Goal: Task Accomplishment & Management: Complete application form

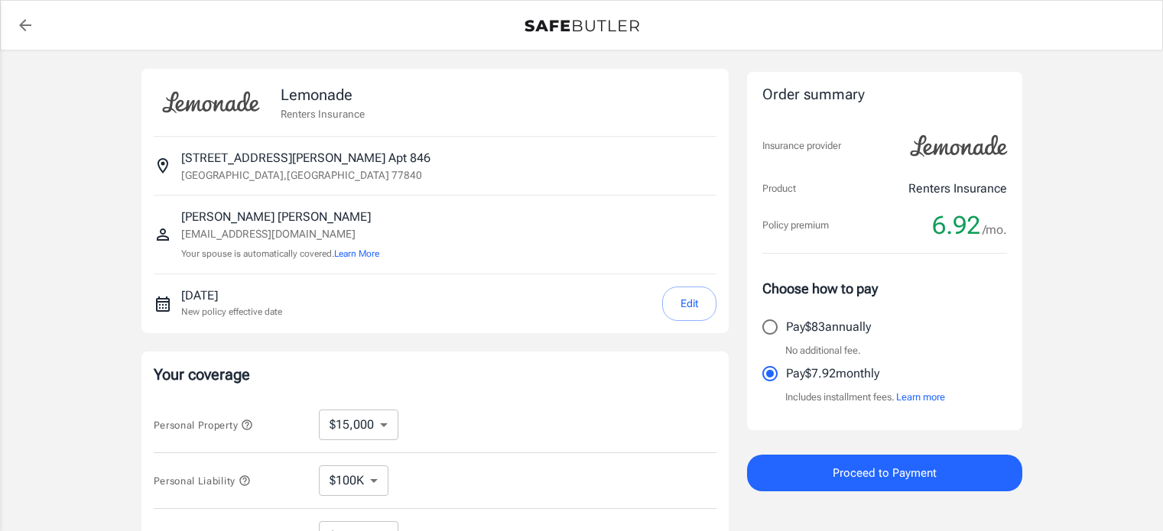
select select "15000"
select select "500"
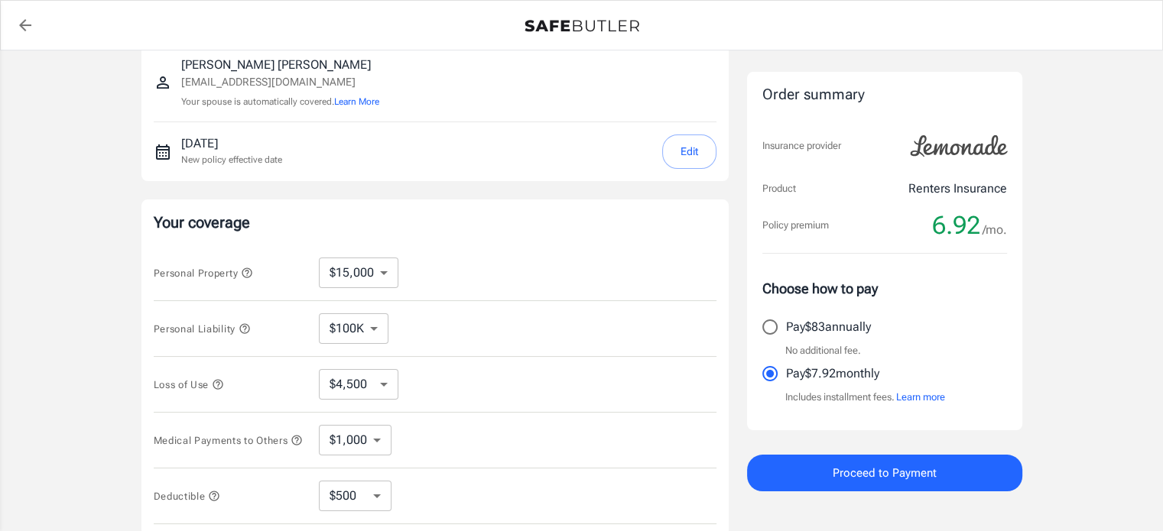
scroll to position [153, 0]
click at [390, 274] on select "$10,000 $15,000 $20,000 $25,000 $30,000 $40,000 $50,000 $100K $150K $200K $250K" at bounding box center [359, 272] width 80 height 31
select select "50000"
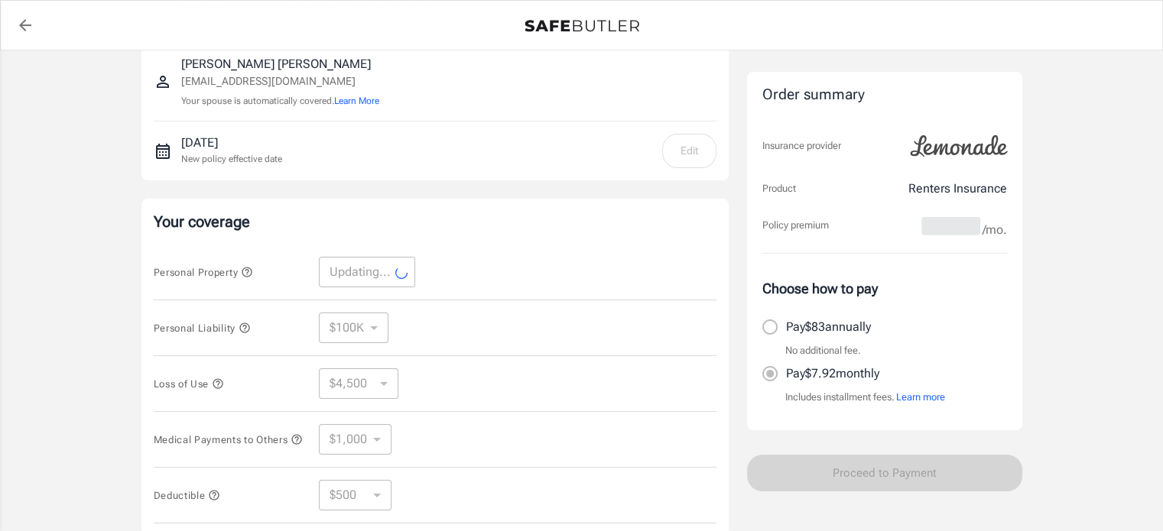
select select "50000"
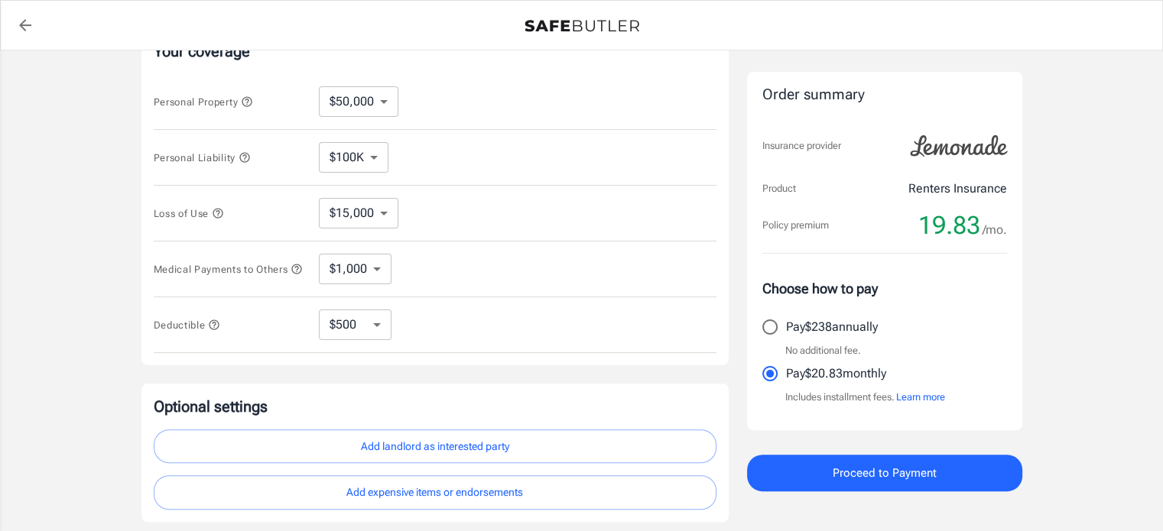
scroll to position [0, 0]
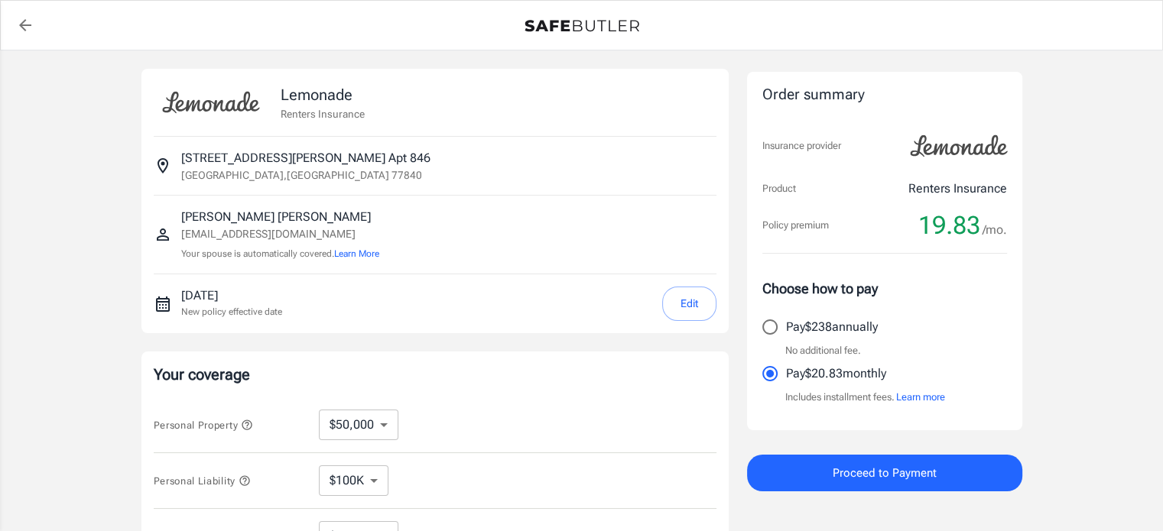
click at [679, 299] on button "Edit" at bounding box center [689, 304] width 54 height 34
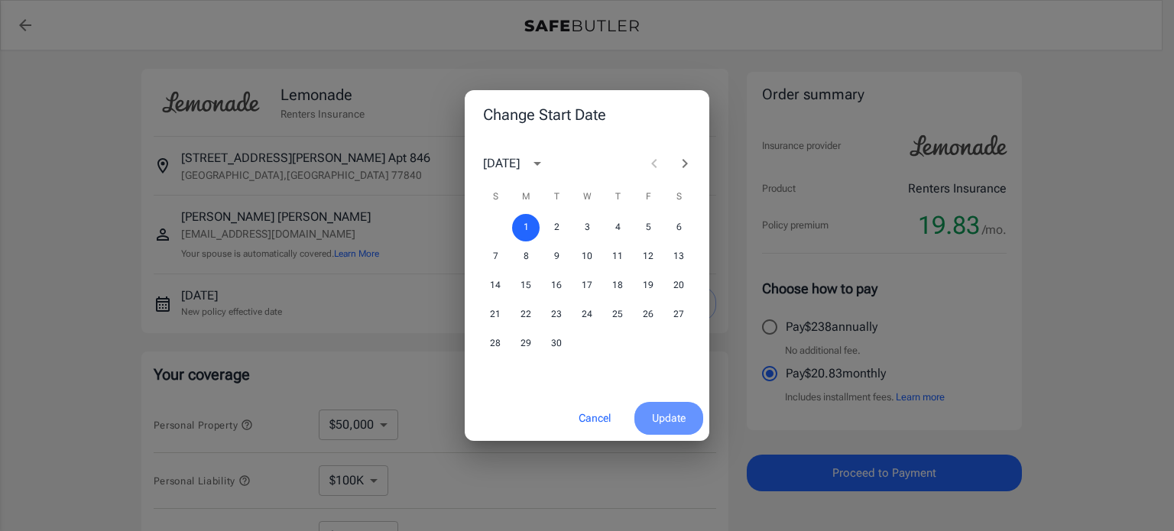
click at [655, 413] on span "Update" at bounding box center [669, 418] width 34 height 19
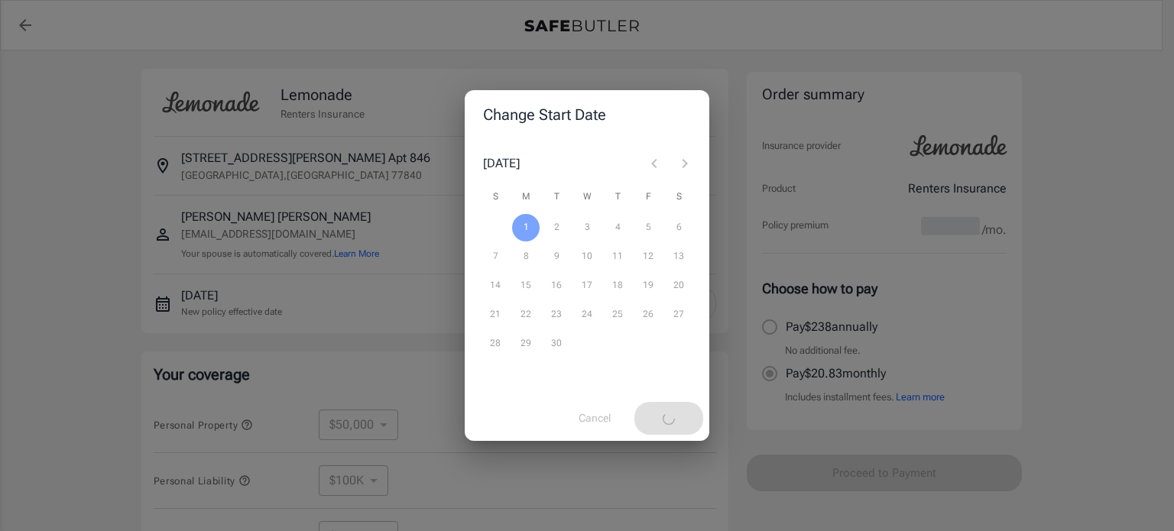
click at [66, 258] on div "Change Start Date [DATE] S M T W T F S 1 2 3 4 5 6 7 8 9 10 11 12 13 14 15 16 1…" at bounding box center [587, 265] width 1174 height 531
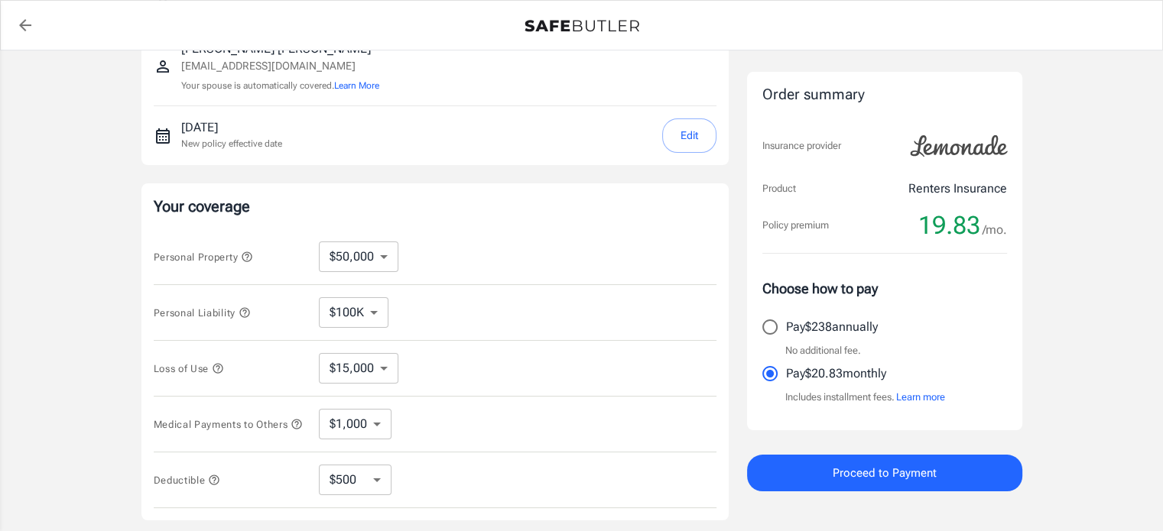
scroll to position [229, 0]
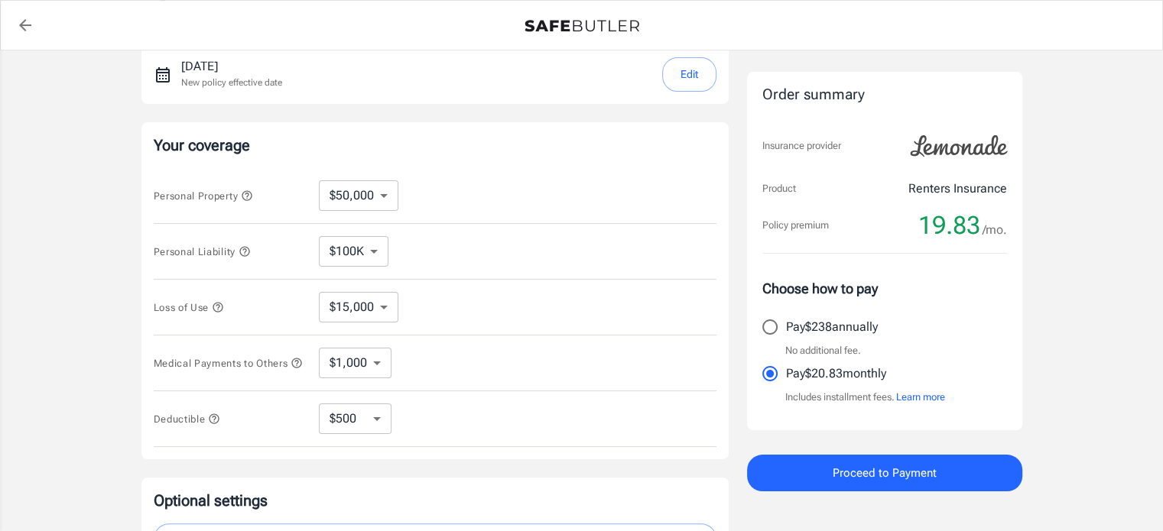
click at [381, 256] on select "$100K $200K $300K $400K $500K" at bounding box center [354, 251] width 70 height 31
click at [319, 236] on select "$100K $200K $300K $400K $500K" at bounding box center [354, 251] width 70 height 31
click at [384, 302] on select "$15,000 $21,000 $30,000 $42,000 $57,000 $78,000 $105K $141K $189K $198K" at bounding box center [359, 307] width 80 height 31
select select "21000"
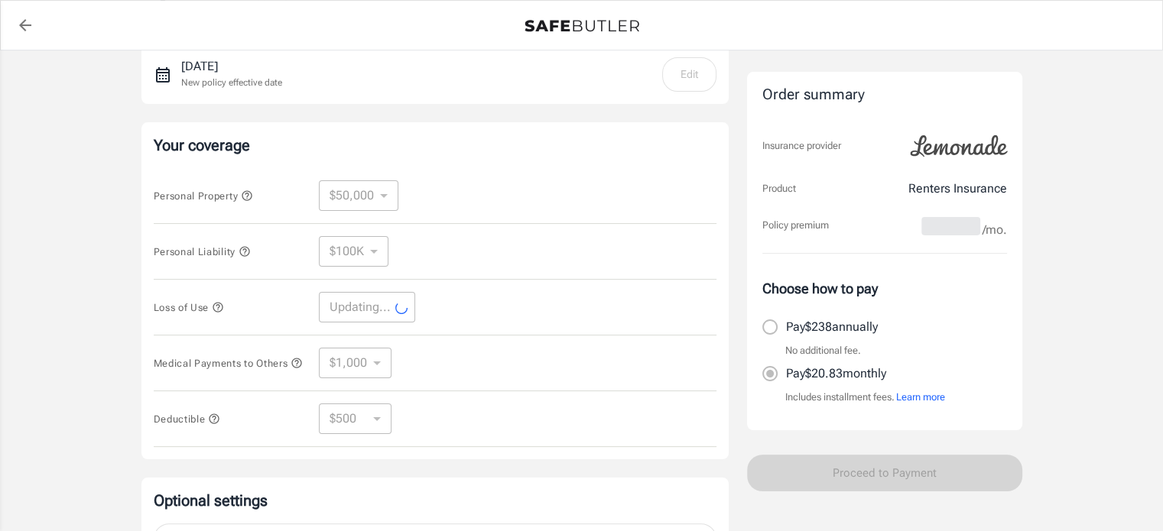
select select "21000"
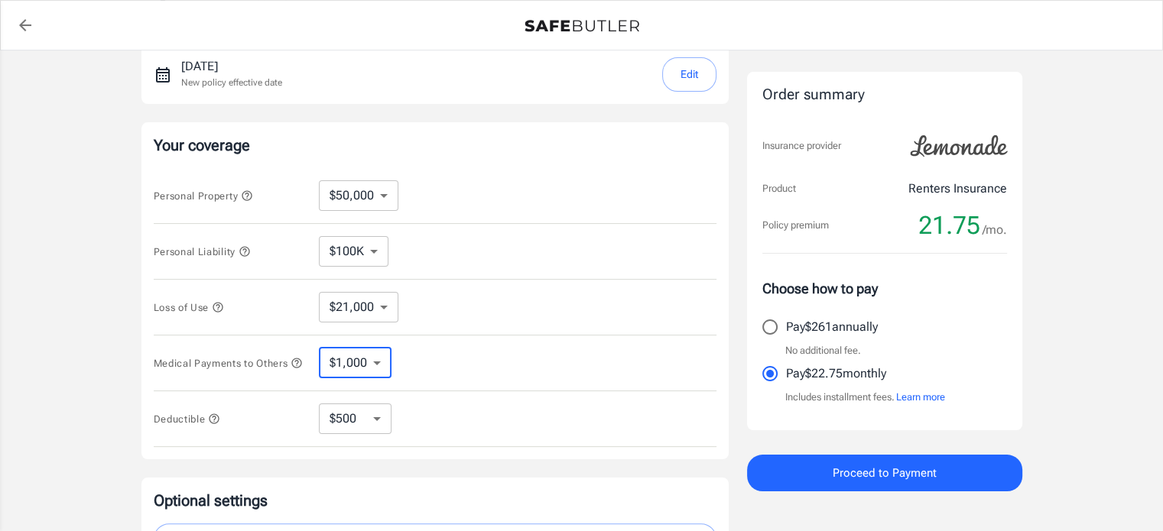
click at [382, 365] on select "$1,000 $2,000 $3,000 $4,000 $5,000" at bounding box center [355, 363] width 73 height 31
select select "5000"
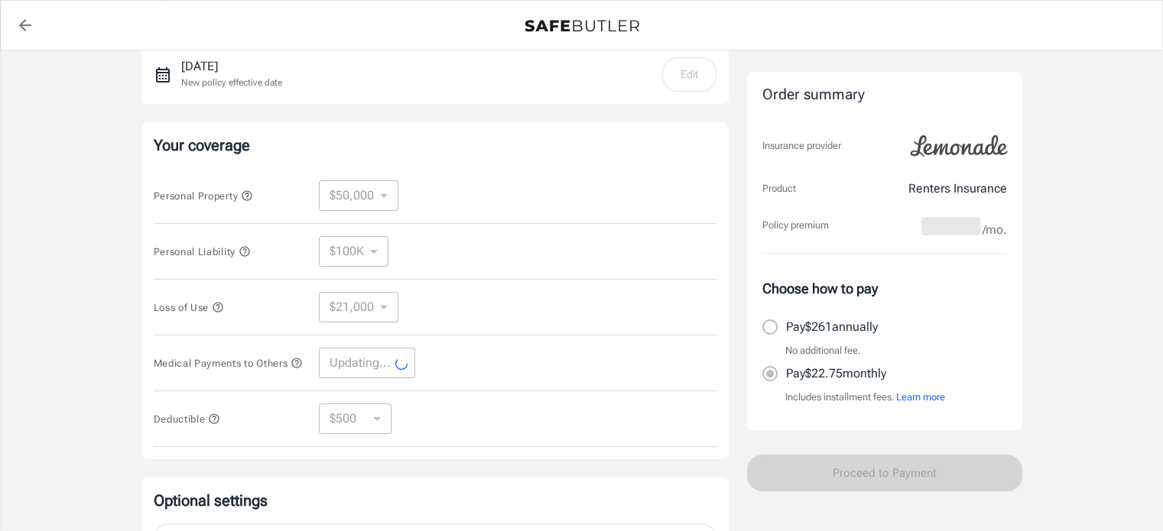
select select "5000"
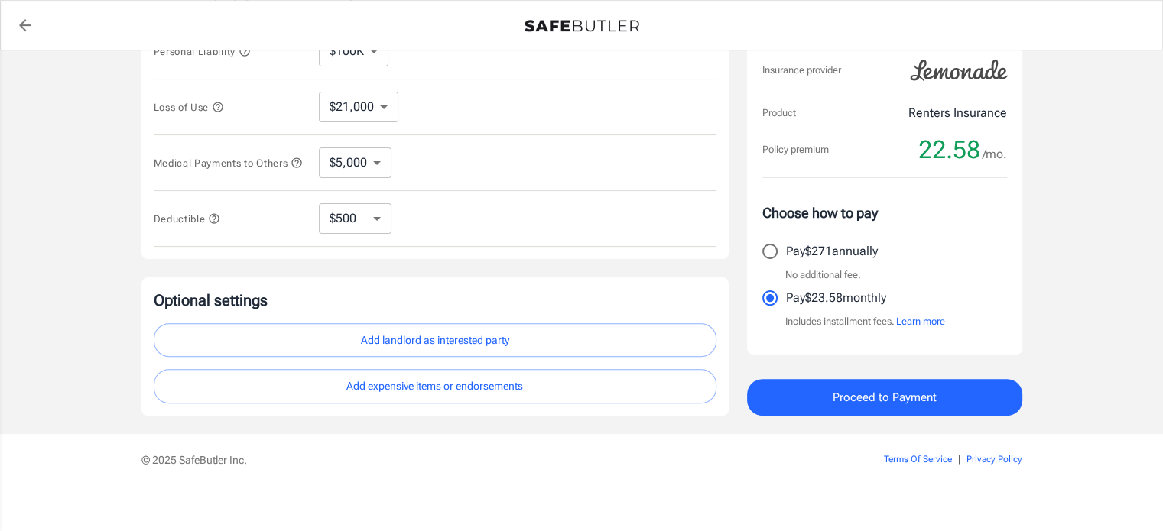
scroll to position [443, 0]
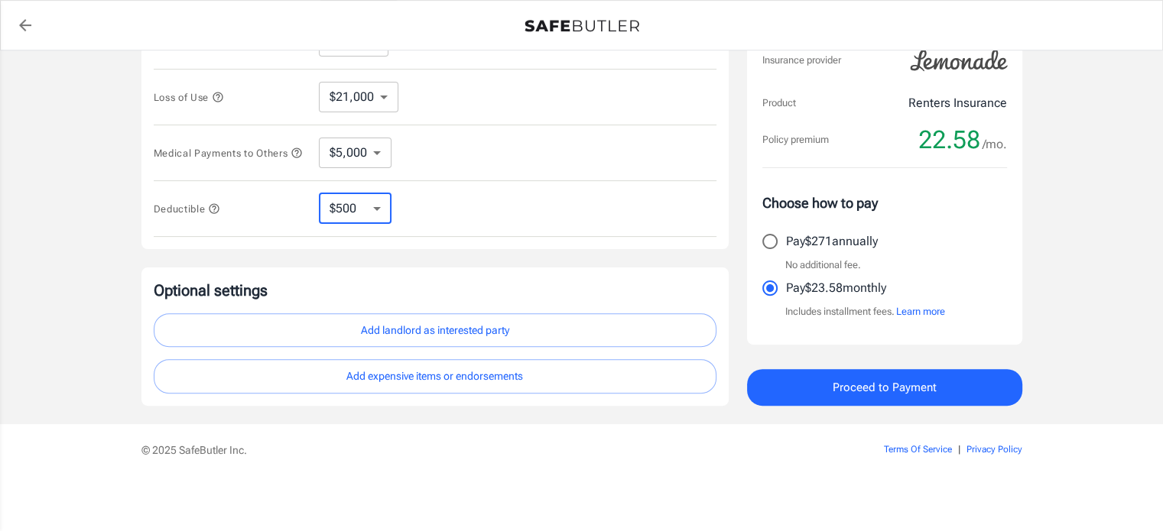
click at [365, 210] on select "$250 $500 $1,000 $2,500" at bounding box center [355, 208] width 73 height 31
select select "250"
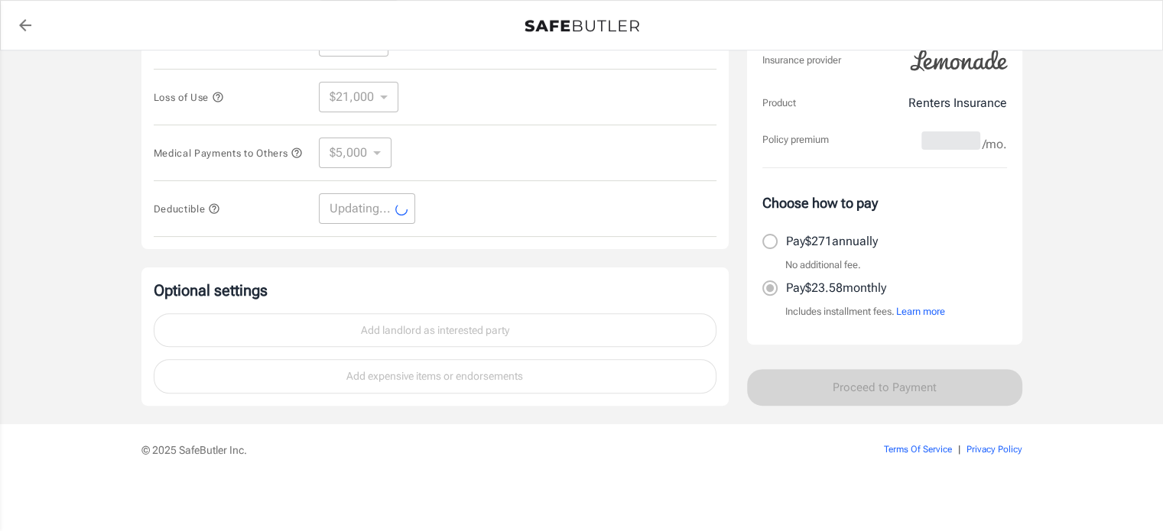
select select "250"
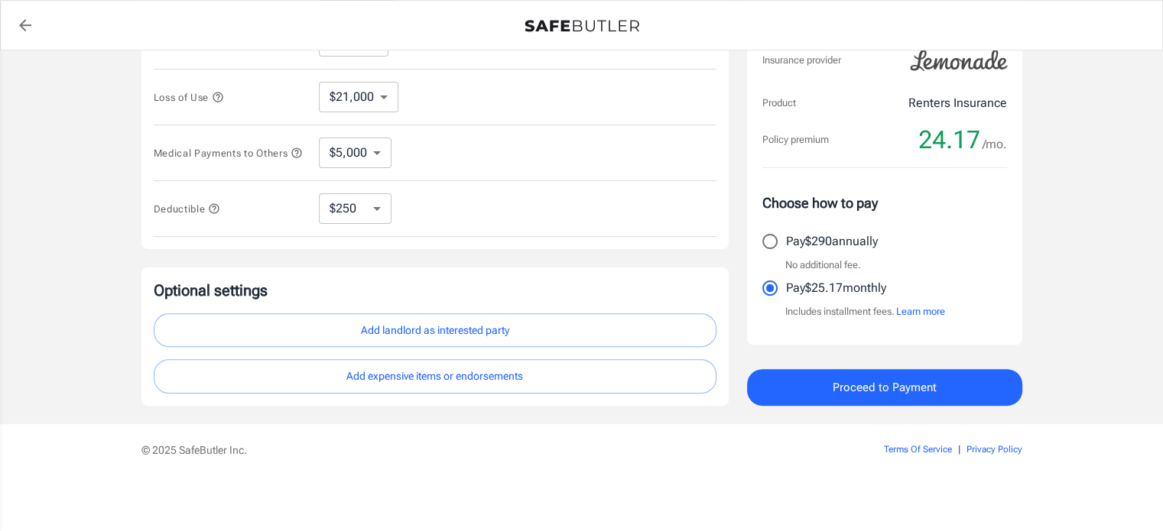
click at [218, 209] on icon "button" at bounding box center [214, 209] width 12 height 12
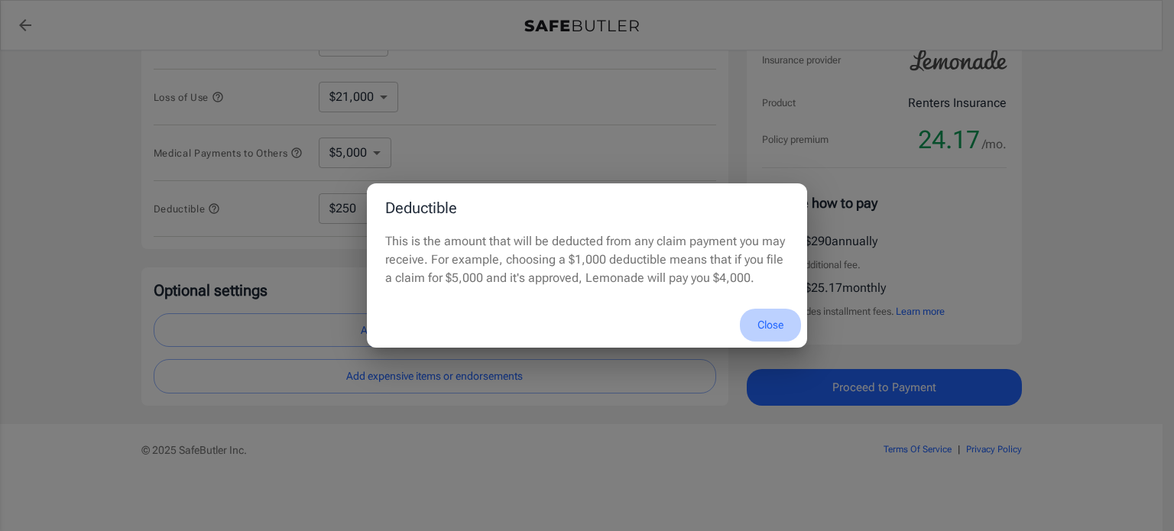
click at [761, 325] on button "Close" at bounding box center [770, 325] width 61 height 33
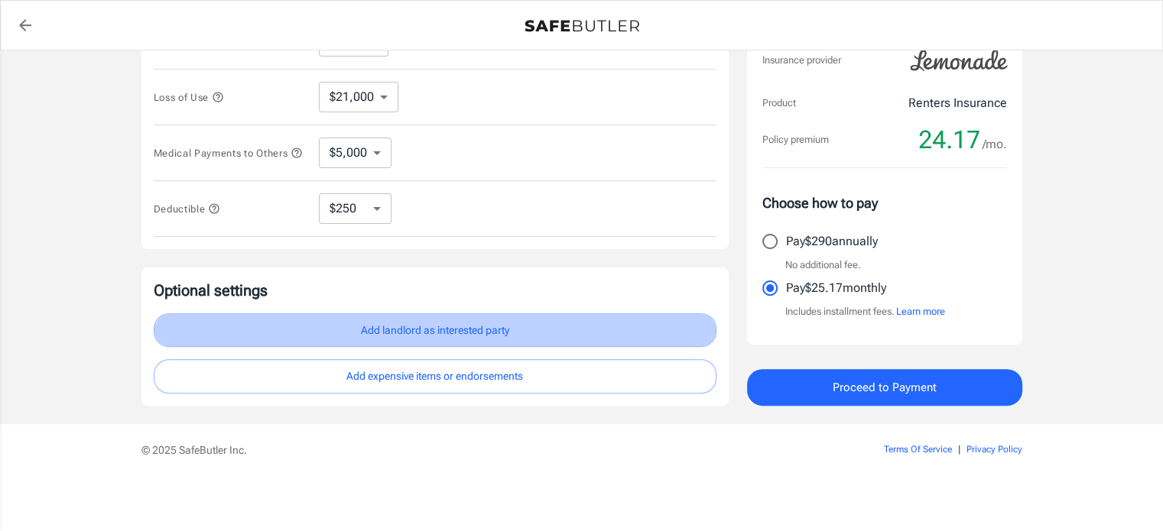
click at [502, 334] on button "Add landlord as interested party" at bounding box center [435, 330] width 563 height 34
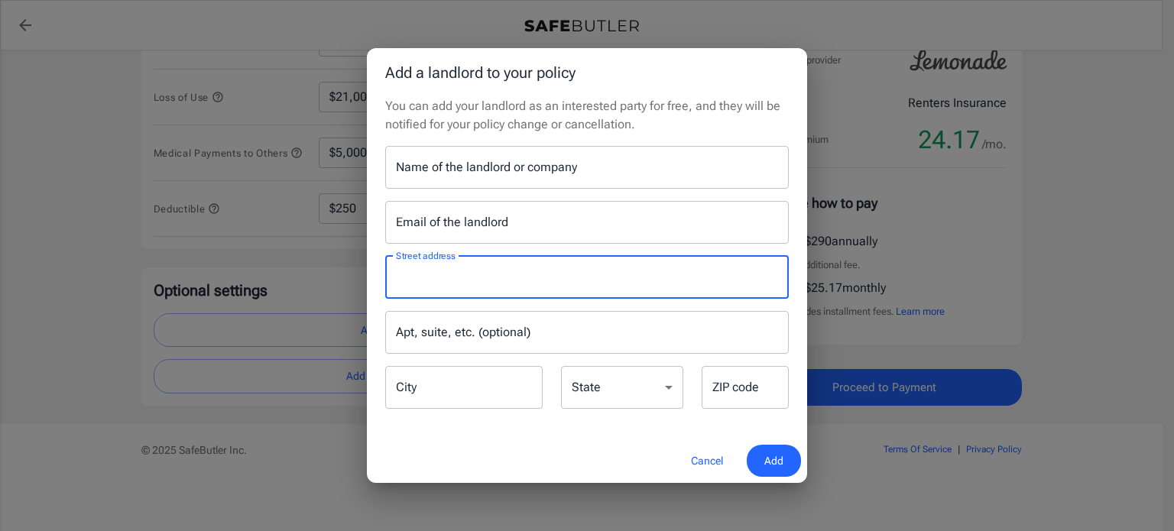
click at [459, 288] on input "Street address" at bounding box center [587, 277] width 390 height 29
paste input "The Grand [STREET_ADDRESS][PERSON_NAME] [GEOGRAPHIC_DATA], [GEOGRAPHIC_DATA]"
click at [484, 274] on input "The Grand [STREET_ADDRESS][PERSON_NAME] [GEOGRAPHIC_DATA], [GEOGRAPHIC_DATA]" at bounding box center [575, 277] width 367 height 29
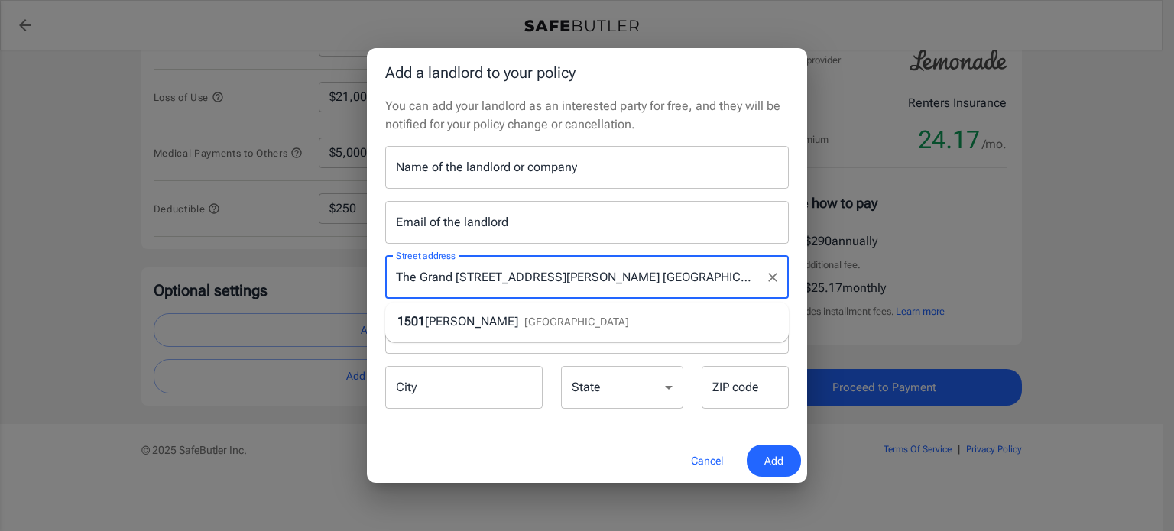
type input "The Grand [STREET_ADDRESS][PERSON_NAME] [GEOGRAPHIC_DATA], [GEOGRAPHIC_DATA]"
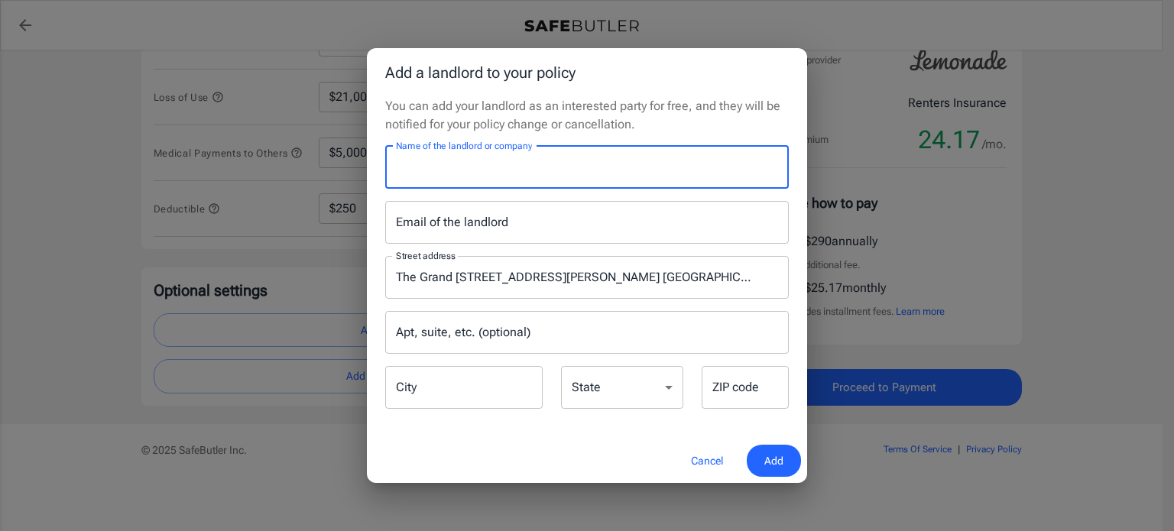
click at [635, 177] on input "Name of the landlord or company" at bounding box center [587, 167] width 404 height 43
type input "The Grand 1501"
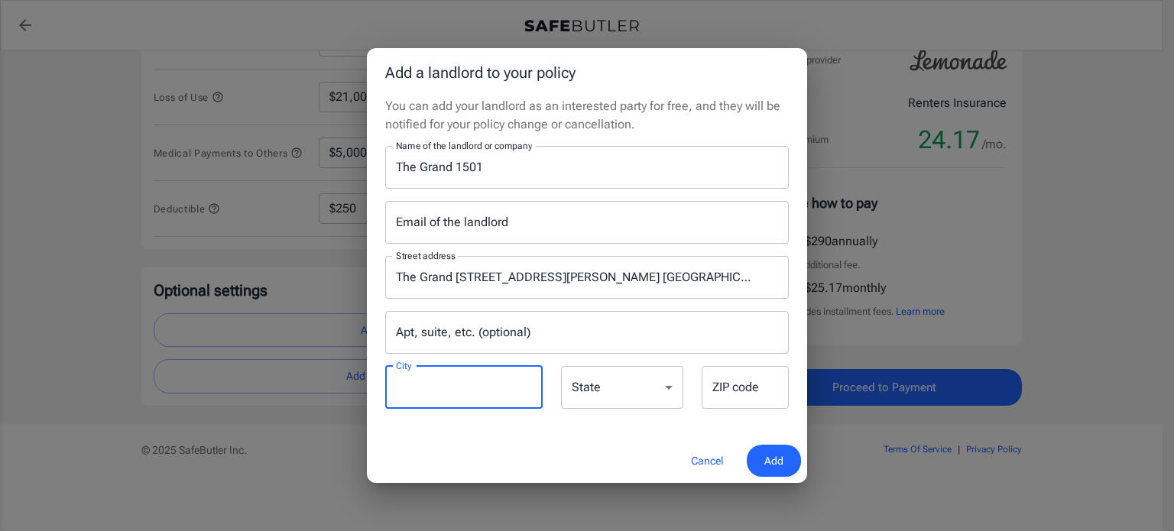
click at [495, 385] on input "City" at bounding box center [463, 387] width 157 height 43
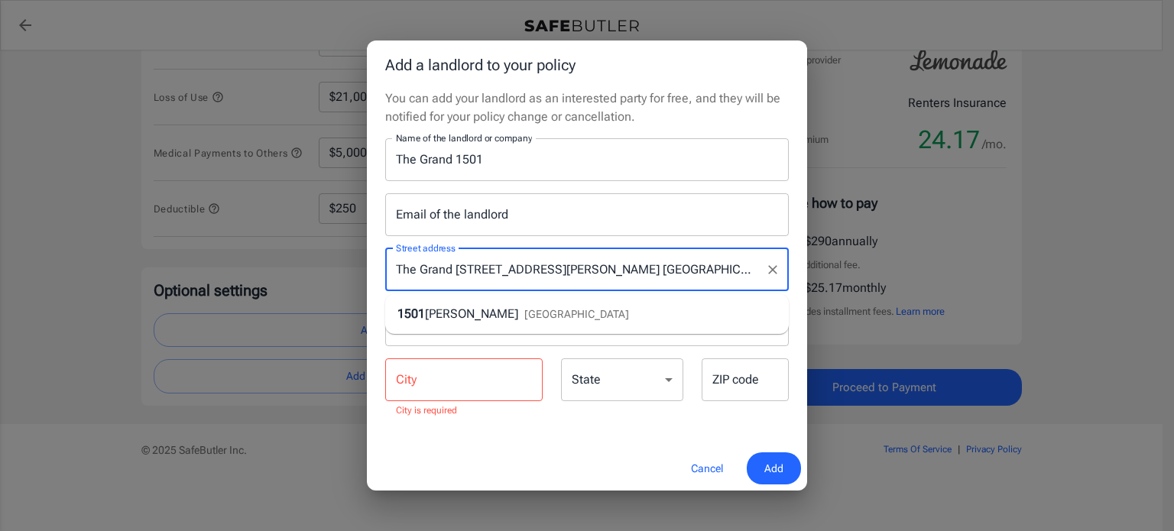
drag, startPoint x: 733, startPoint y: 283, endPoint x: 740, endPoint y: 316, distance: 34.3
click at [748, 338] on div "Street address [GEOGRAPHIC_DATA][STREET_ADDRESS][PERSON_NAME] [GEOGRAPHIC_DATA]…" at bounding box center [587, 327] width 422 height 183
drag, startPoint x: 708, startPoint y: 264, endPoint x: 551, endPoint y: 268, distance: 156.8
click at [551, 268] on input "The Grand [STREET_ADDRESS][PERSON_NAME] [GEOGRAPHIC_DATA], [GEOGRAPHIC_DATA]" at bounding box center [575, 269] width 367 height 29
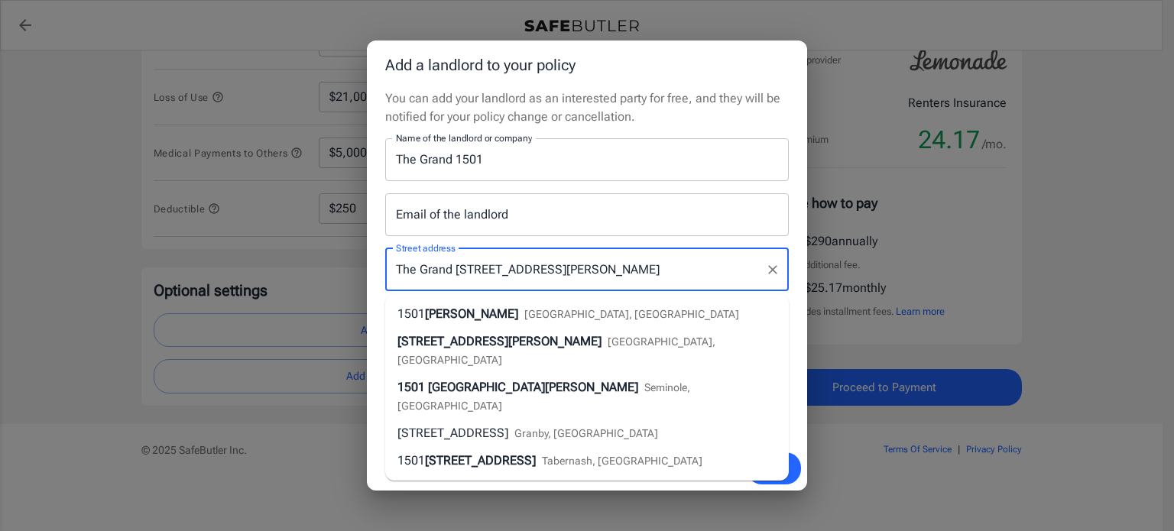
type input "The Grand [STREET_ADDRESS][PERSON_NAME]"
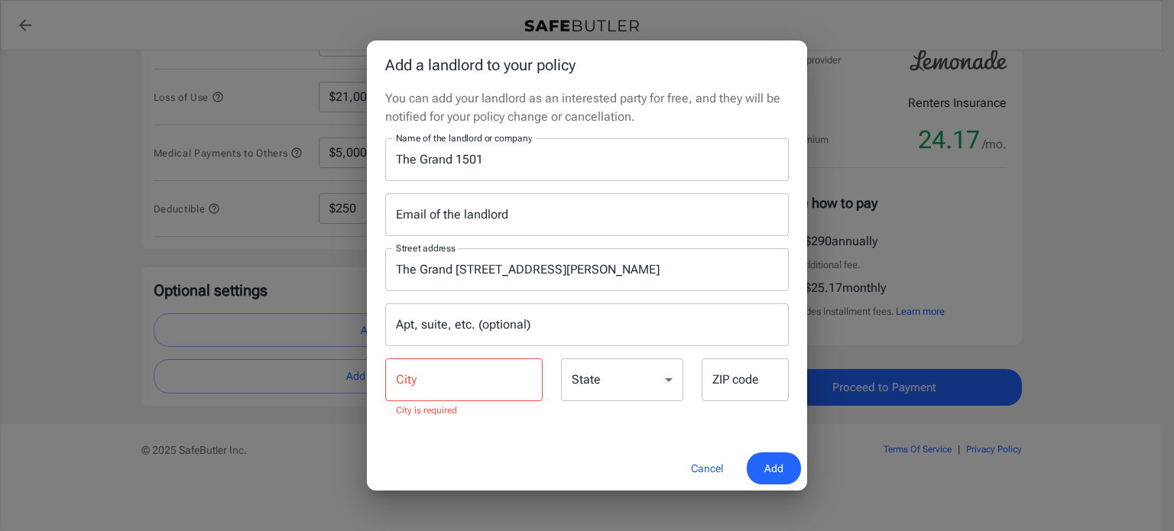
click at [551, 472] on div "Cancel Add" at bounding box center [587, 468] width 440 height 45
click at [494, 381] on input "City" at bounding box center [463, 380] width 157 height 43
type input "[GEOGRAPHIC_DATA]"
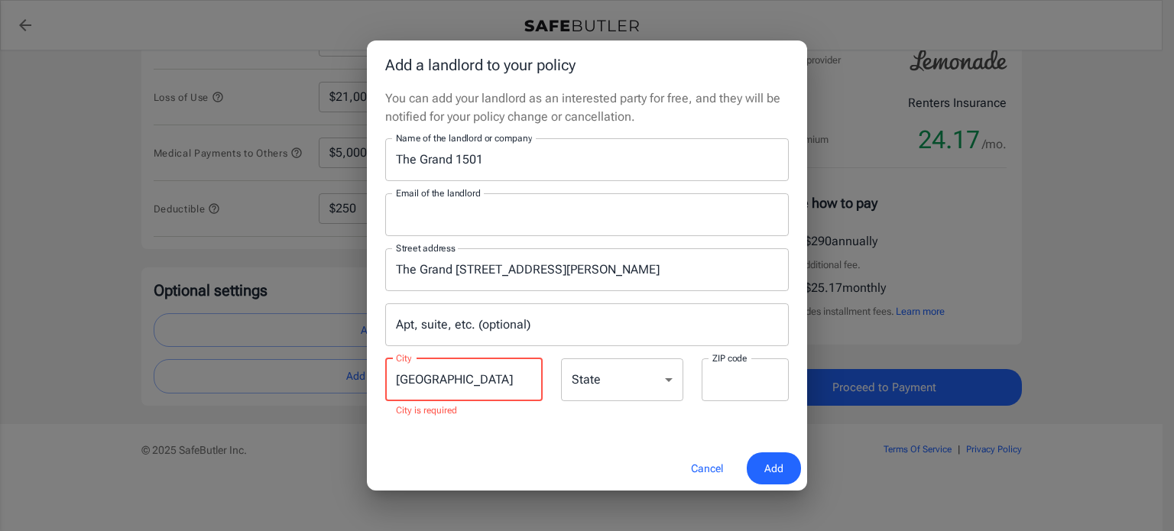
type input "[EMAIL_ADDRESS][DOMAIN_NAME]"
type input "77842"
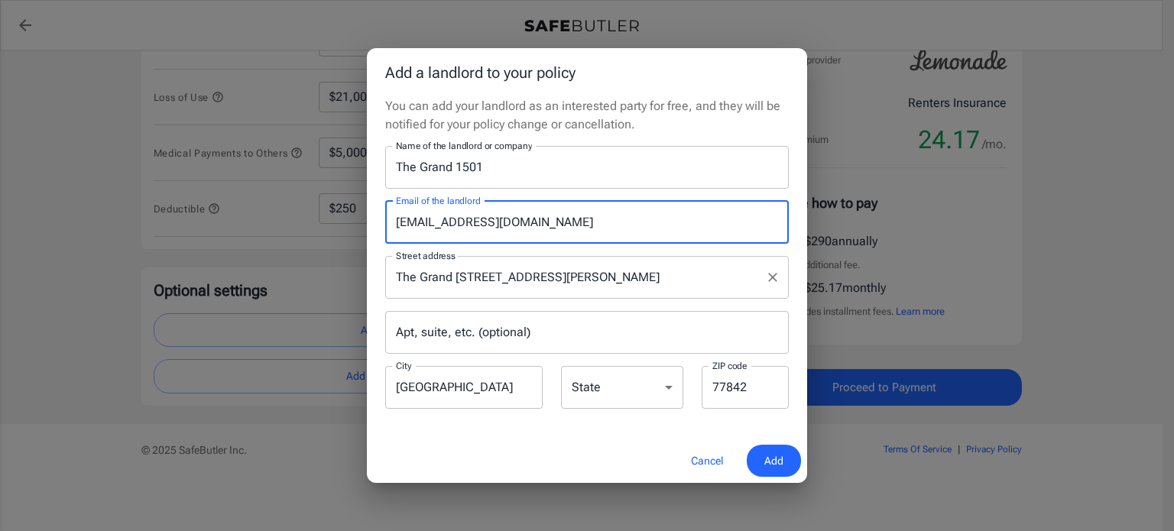
drag, startPoint x: 619, startPoint y: 222, endPoint x: 409, endPoint y: 249, distance: 211.9
click at [409, 249] on div "Name of the landlord or company The Grand 1501 Name of the landlord or company …" at bounding box center [587, 278] width 404 height 265
type input "p"
click at [592, 388] on select "[US_STATE] [US_STATE] [US_STATE] [US_STATE] [US_STATE] [US_STATE] [US_STATE] [U…" at bounding box center [622, 387] width 122 height 43
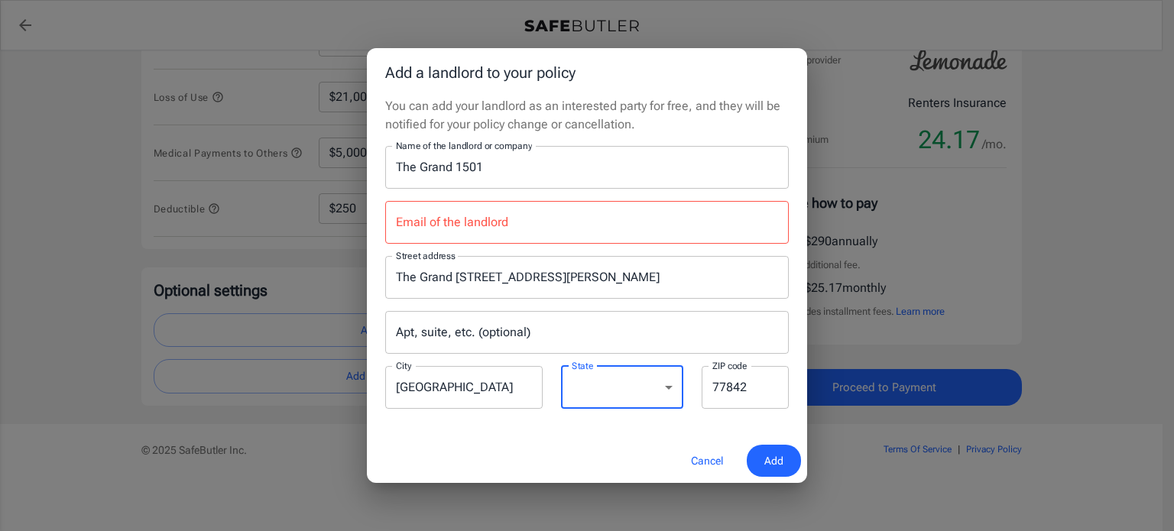
select select "[GEOGRAPHIC_DATA]"
click at [561, 366] on select "[US_STATE] [US_STATE] [US_STATE] [US_STATE] [US_STATE] [US_STATE] [US_STATE] [U…" at bounding box center [622, 387] width 122 height 43
click at [749, 385] on input "77842" at bounding box center [745, 387] width 87 height 43
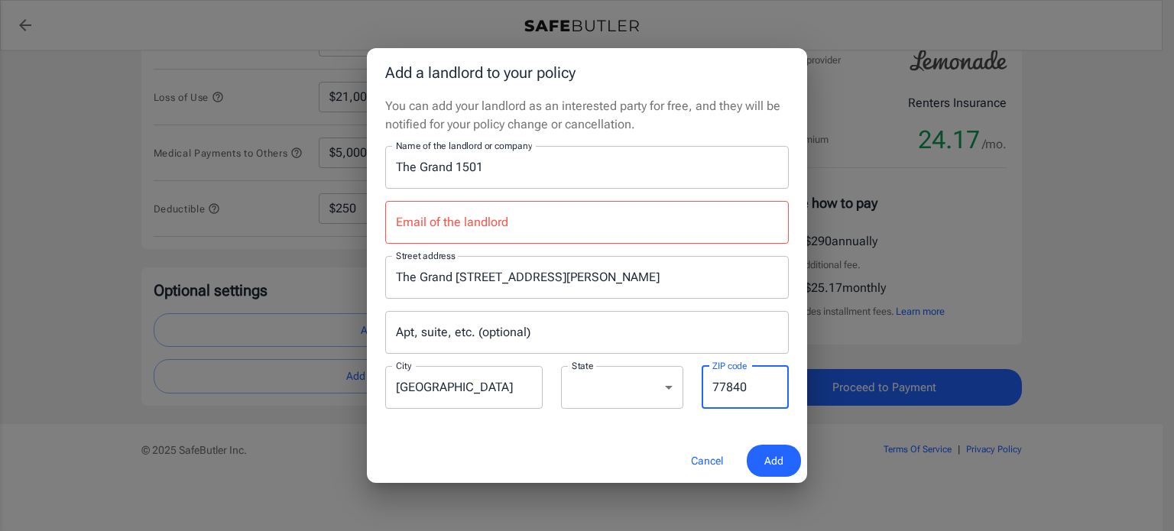
type input "77840"
click at [621, 452] on div "Cancel Add" at bounding box center [587, 461] width 440 height 45
click at [550, 222] on input "Email of the landlord" at bounding box center [587, 222] width 404 height 43
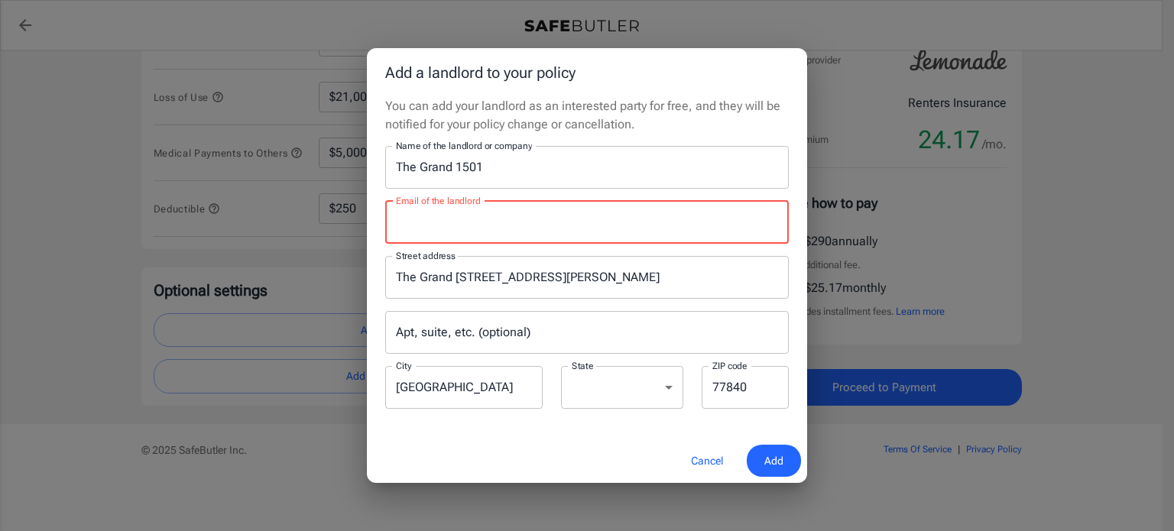
click at [425, 457] on div "Cancel Add" at bounding box center [587, 461] width 440 height 45
paste input "[DOMAIN_NAME][EMAIL_ADDRESS][DOMAIN_NAME]"
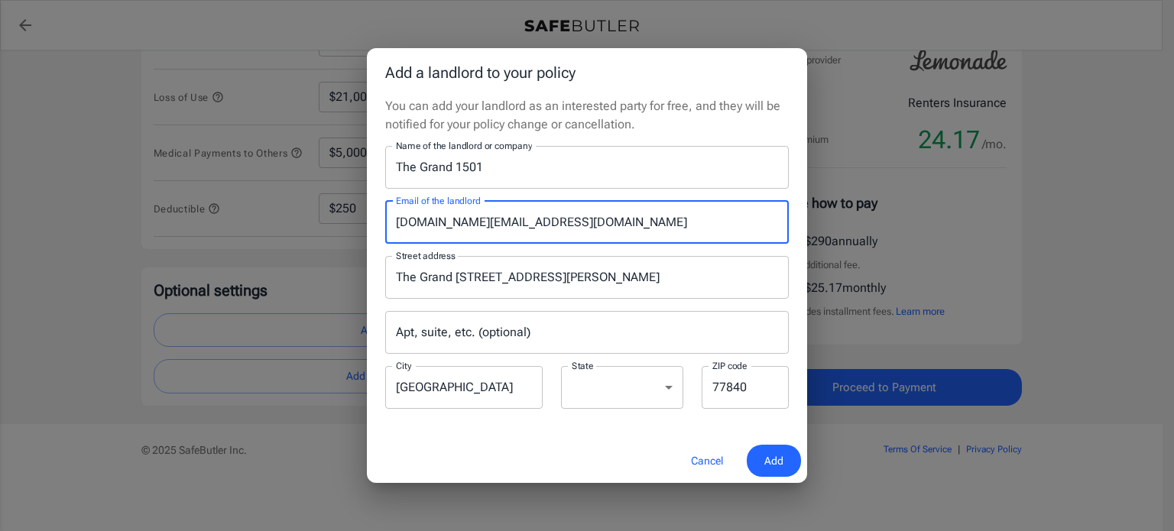
type input "[DOMAIN_NAME][EMAIL_ADDRESS][DOMAIN_NAME]"
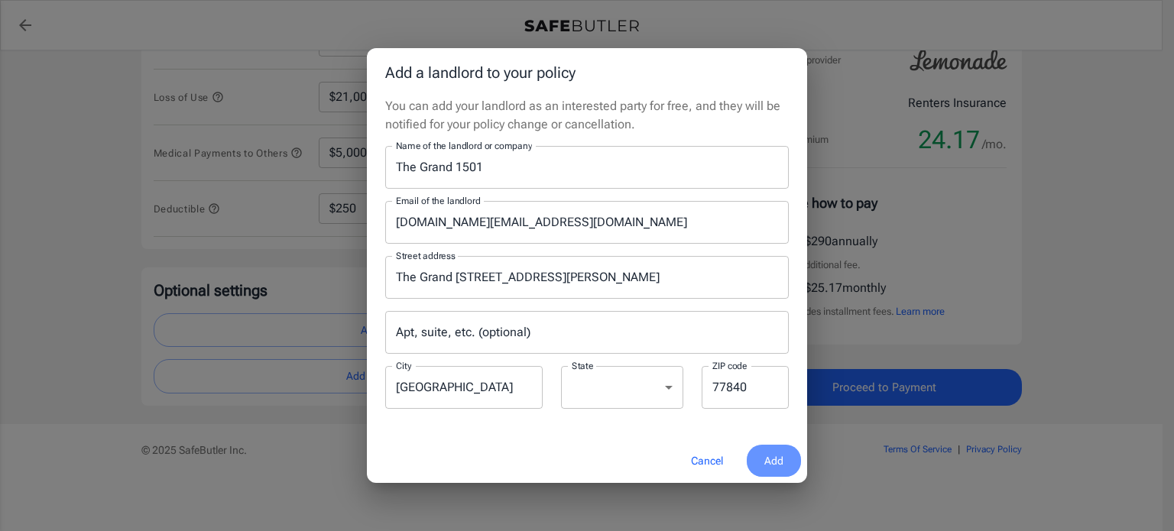
click at [780, 446] on button "Add" at bounding box center [774, 461] width 54 height 33
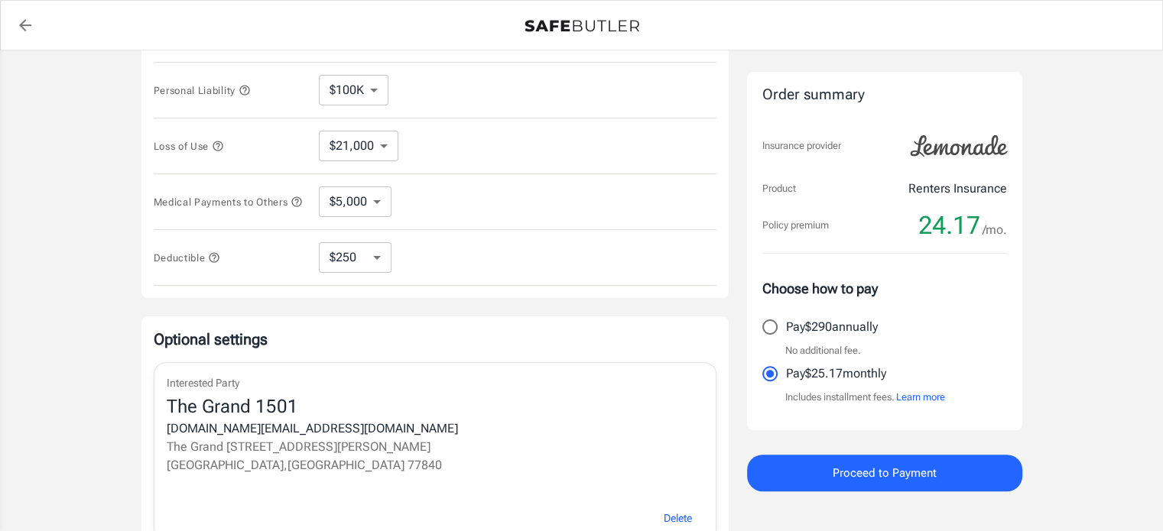
scroll to position [587, 0]
